Goal: Task Accomplishment & Management: Use online tool/utility

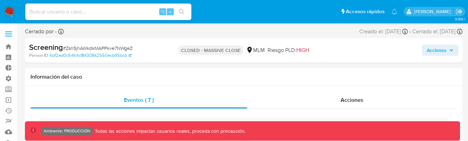
select select "10"
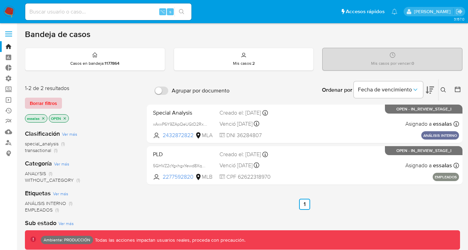
click at [46, 100] on span "Borrar filtros" at bounding box center [43, 103] width 27 height 10
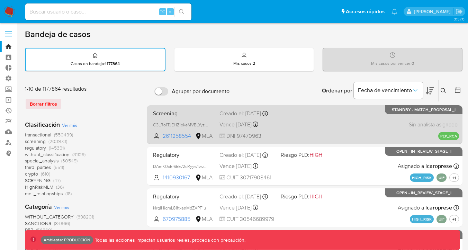
click at [207, 114] on span "Screening" at bounding box center [183, 112] width 61 height 9
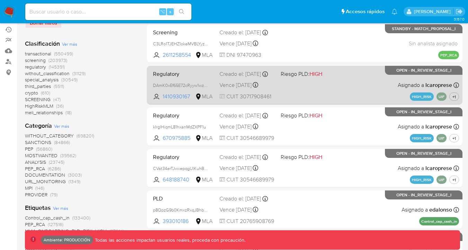
scroll to position [95, 0]
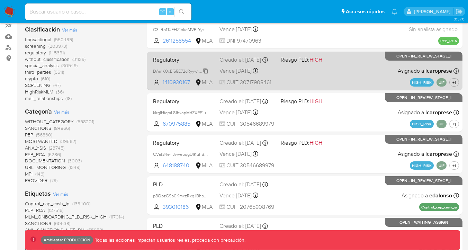
click at [199, 71] on span "DAmK0xEf65E72cRyyw1wzIP3" at bounding box center [181, 71] width 57 height 8
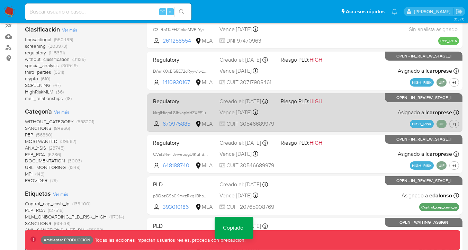
click at [197, 105] on span "Regulatory" at bounding box center [183, 100] width 61 height 9
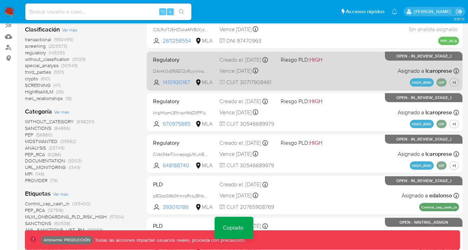
click at [208, 66] on div "Regulatory DAmK0xEf65E72cRyyw1wzIP3 Copiado Copiado 1410930167 MLA Riesgo PLD: …" at bounding box center [304, 70] width 309 height 35
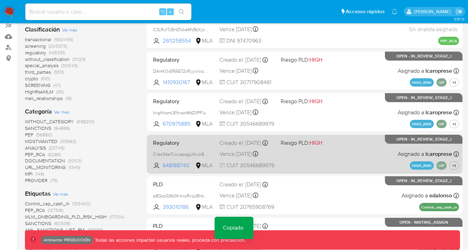
click at [227, 147] on div "Creado el: 19/06/2025 Creado el: 19/06/2025 16:21:14" at bounding box center [248, 143] width 56 height 8
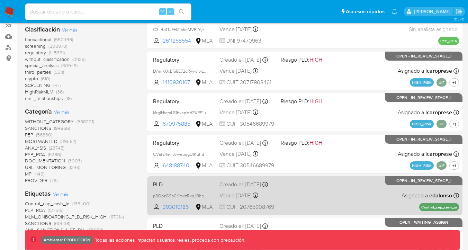
click at [239, 187] on div "Creado el: 26/06/2025 Creado el: 26/06/2025 21:26:21" at bounding box center [248, 185] width 56 height 8
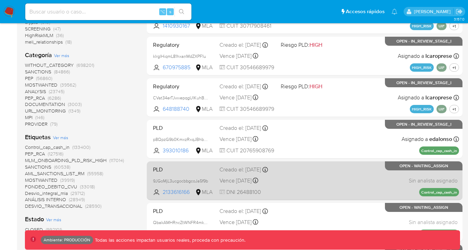
click at [239, 180] on span "Vence in 5 months" at bounding box center [236, 181] width 32 height 8
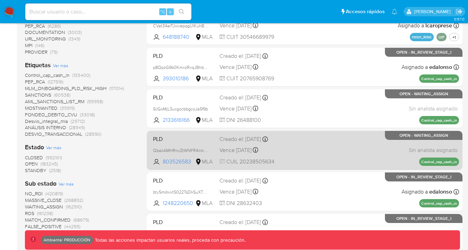
click at [241, 152] on span "Vence in 5 months" at bounding box center [236, 150] width 32 height 8
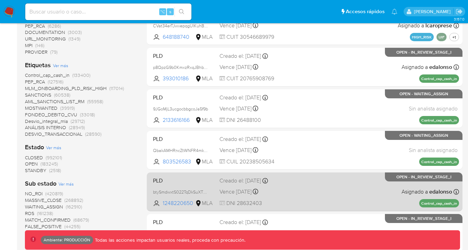
click at [241, 196] on span "Vence in 5 months" at bounding box center [236, 192] width 32 height 8
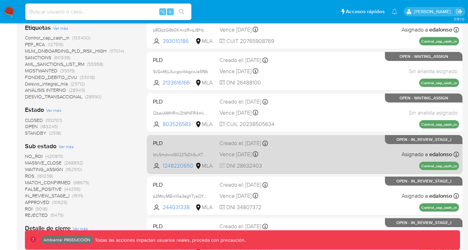
scroll to position [314, 0]
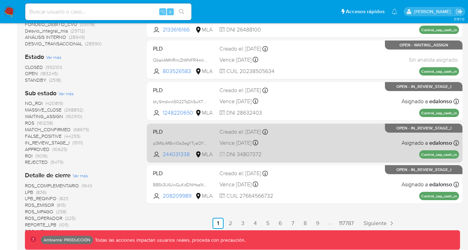
click at [241, 147] on span "Vence in 5 months" at bounding box center [236, 143] width 32 height 8
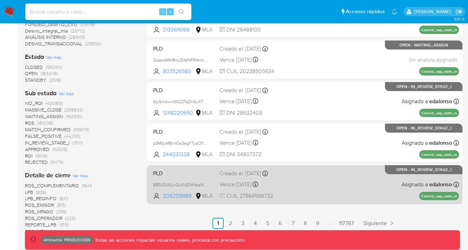
click at [241, 177] on div "Creado el: 26/06/2025 Creado el: 26/06/2025 21:26:20" at bounding box center [248, 174] width 56 height 8
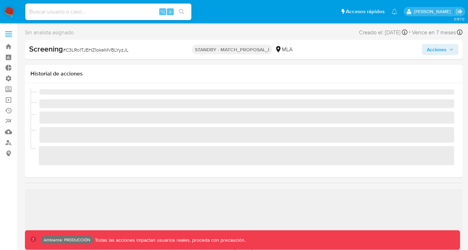
scroll to position [326, 0]
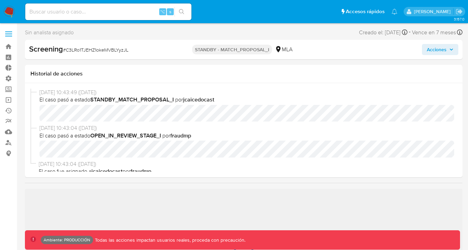
select select "10"
click at [365, 42] on div "Screening # C3LRo1TJEHZ1okeMVBLYyzJL STANDBY - MATCH_PROPOSAL_I MLA Acciones" at bounding box center [244, 49] width 438 height 19
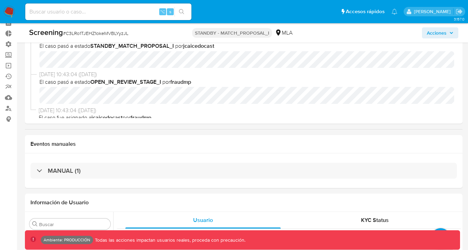
scroll to position [31, 0]
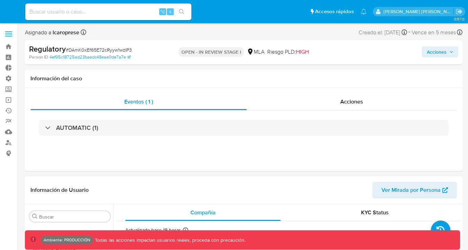
select select "10"
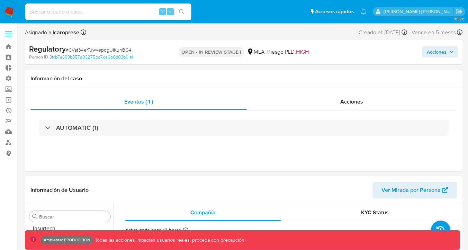
scroll to position [326, 0]
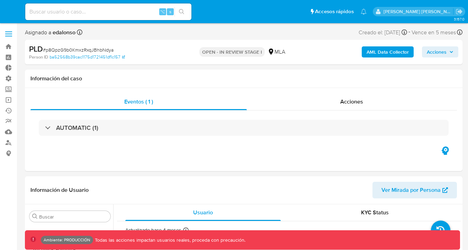
select select "10"
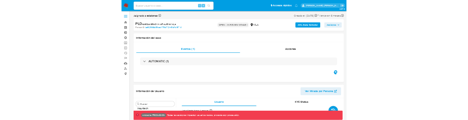
scroll to position [326, 0]
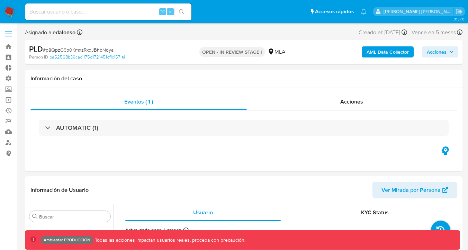
click at [377, 49] on b "AML Data Collector" at bounding box center [388, 51] width 42 height 11
select select "10"
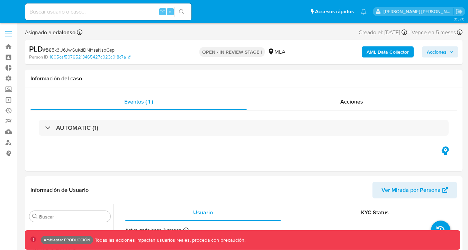
select select "10"
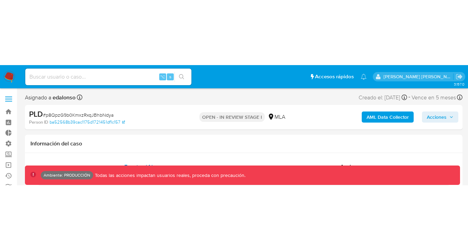
scroll to position [326, 0]
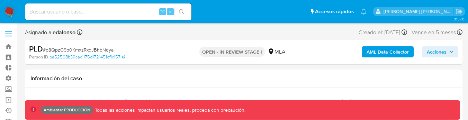
click at [380, 50] on b "AML Data Collector" at bounding box center [388, 51] width 42 height 11
select select "10"
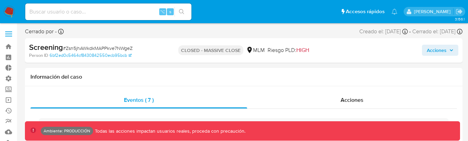
select select "10"
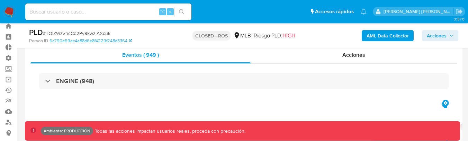
scroll to position [38, 0]
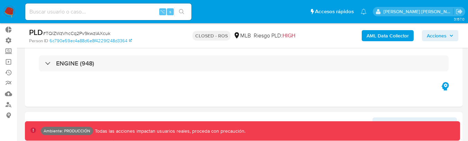
select select "10"
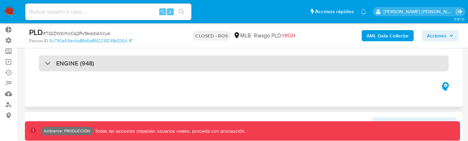
click at [110, 71] on div "ENGINE (948)" at bounding box center [243, 63] width 427 height 35
click at [115, 71] on div "ENGINE (948)" at bounding box center [244, 63] width 410 height 16
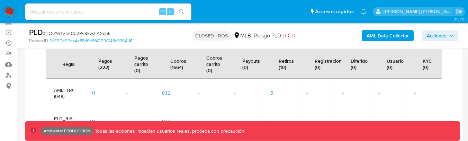
scroll to position [78, 0]
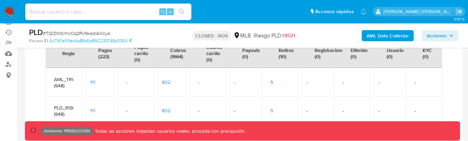
click at [270, 83] on span "5" at bounding box center [271, 82] width 3 height 7
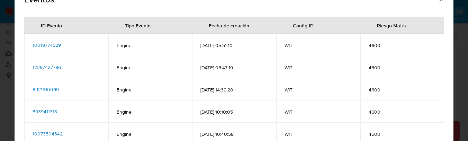
click at [55, 42] on span "10018774529" at bounding box center [47, 45] width 28 height 7
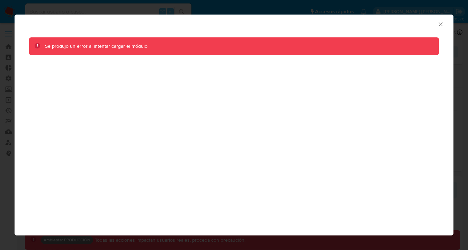
select select "10"
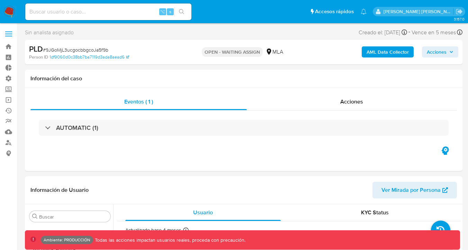
select select "10"
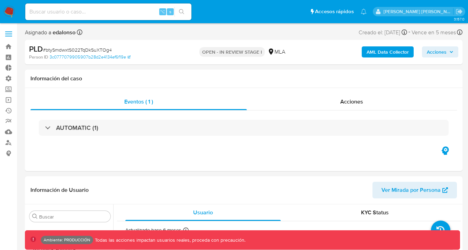
scroll to position [326, 0]
select select "10"
click at [388, 54] on b "AML Data Collector" at bounding box center [388, 51] width 42 height 11
select select "10"
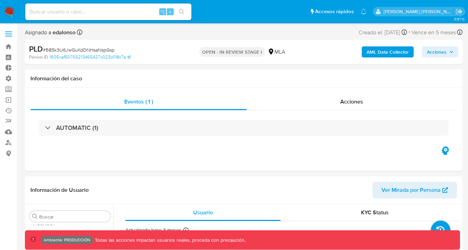
scroll to position [326, 0]
click at [386, 52] on b "AML Data Collector" at bounding box center [388, 51] width 42 height 11
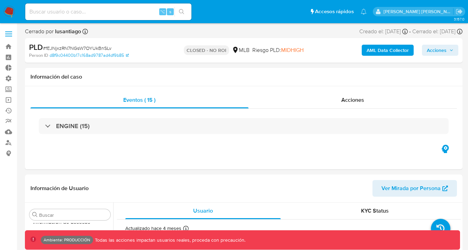
scroll to position [309, 0]
select select "10"
